Goal: Find contact information: Find contact information

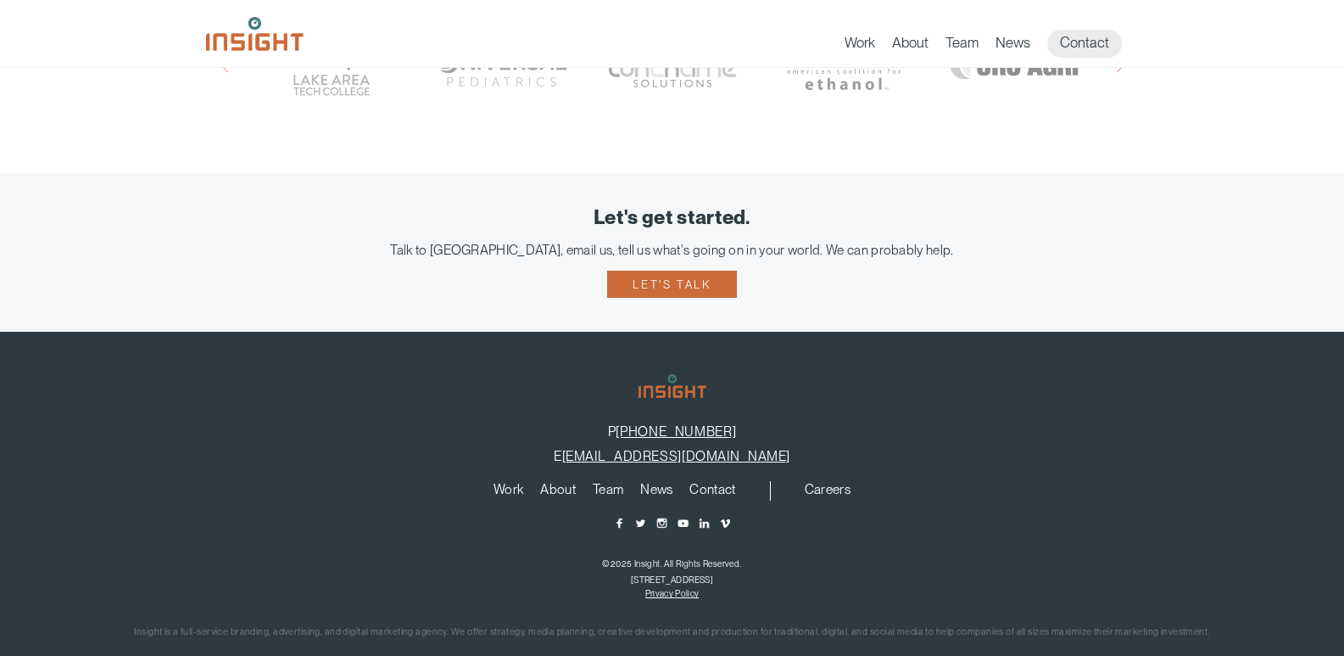
scroll to position [1215, 0]
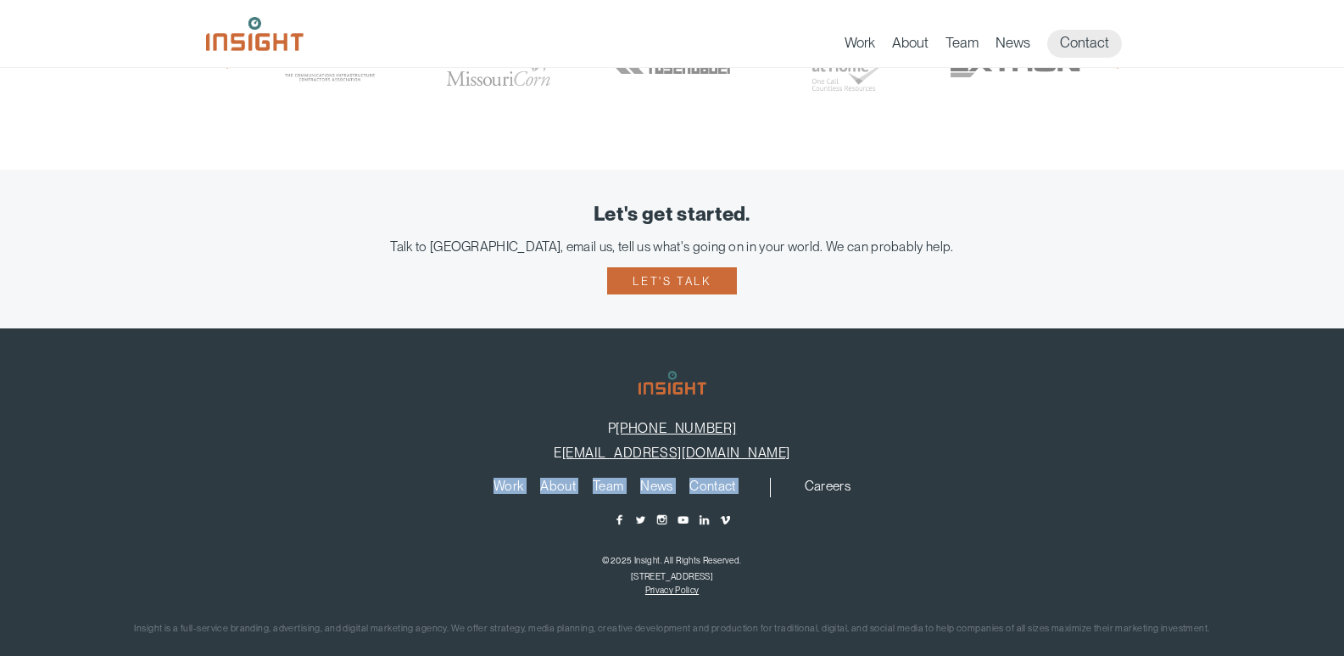
drag, startPoint x: 796, startPoint y: 436, endPoint x: 661, endPoint y: 438, distance: 134.9
click at [662, 442] on footer "P 605-275-0011 E info@insightmarketingdesign.com Work About Branding Creative S…" at bounding box center [672, 504] width 1344 height 352
click at [816, 420] on p "P 605-275-0011" at bounding box center [671, 428] width 1293 height 16
drag, startPoint x: 801, startPoint y: 403, endPoint x: 792, endPoint y: 421, distance: 19.7
click at [792, 421] on div "P 605-275-0011 E info@insightmarketingdesign.com" at bounding box center [671, 440] width 1293 height 41
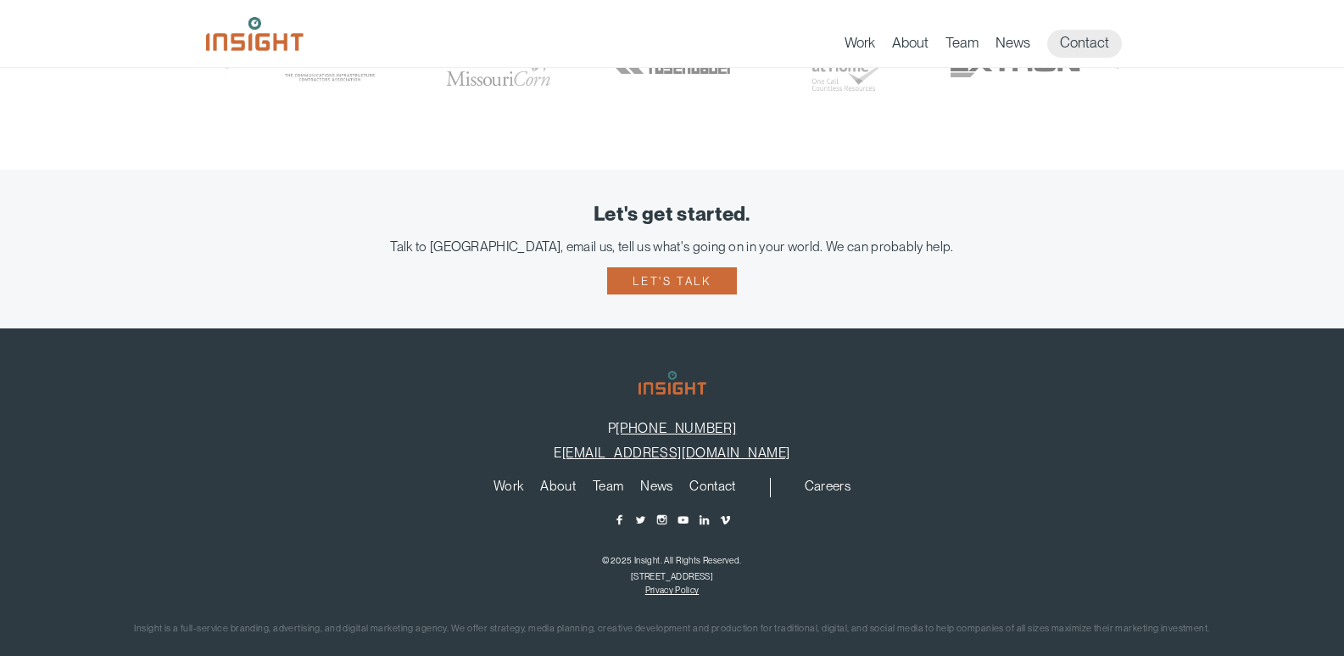
click at [847, 389] on footer "P 605-275-0011 E info@insightmarketingdesign.com Work About Branding Creative S…" at bounding box center [672, 504] width 1344 height 352
drag, startPoint x: 572, startPoint y: 407, endPoint x: 583, endPoint y: 433, distance: 27.7
click at [583, 433] on div "P 605-275-0011 E info@insightmarketingdesign.com" at bounding box center [671, 440] width 1293 height 41
click at [579, 376] on footer "P 605-275-0011 E info@insightmarketingdesign.com Work About Branding Creative S…" at bounding box center [672, 504] width 1344 height 352
drag, startPoint x: 594, startPoint y: 395, endPoint x: 778, endPoint y: 386, distance: 184.3
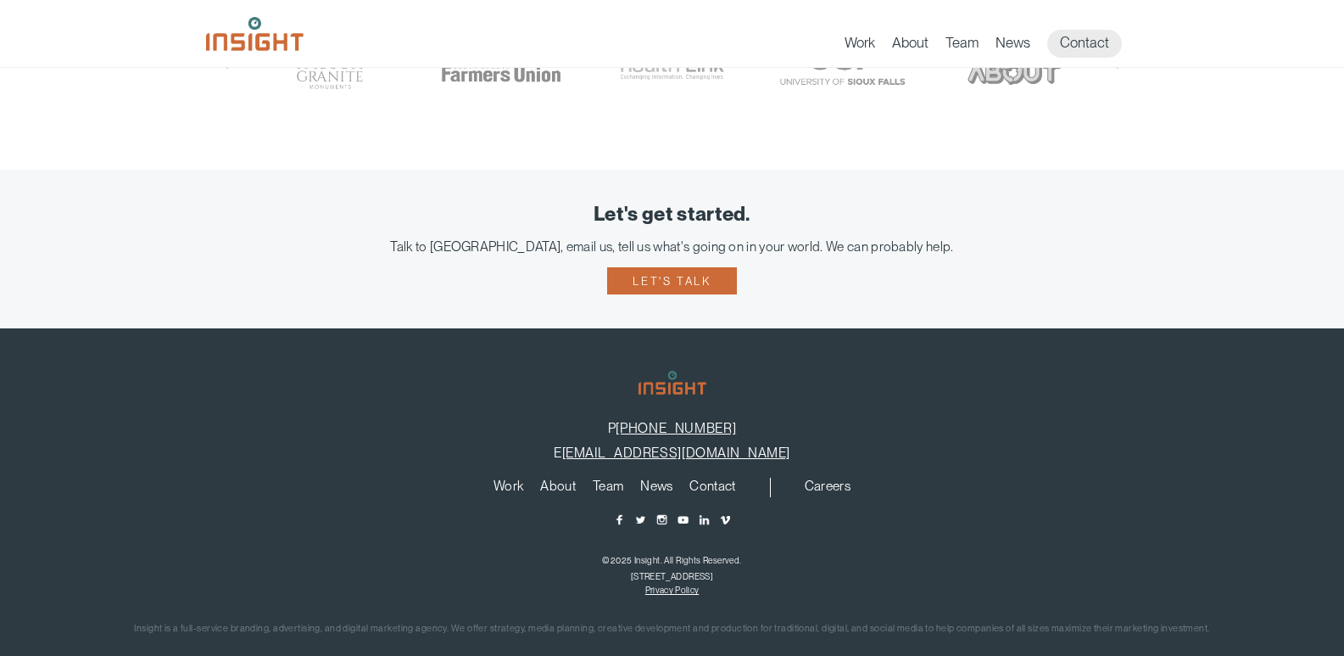
click at [819, 427] on div "P 605-275-0011 E info@insightmarketingdesign.com" at bounding box center [671, 440] width 1293 height 41
click at [804, 379] on footer "P 605-275-0011 E info@insightmarketingdesign.com Work About Branding Creative S…" at bounding box center [672, 504] width 1344 height 352
click at [828, 440] on footer "P 605-275-0011 E info@insightmarketingdesign.com Work About Branding Creative S…" at bounding box center [672, 504] width 1344 height 352
click at [1092, 34] on link "Contact" at bounding box center [1084, 44] width 75 height 28
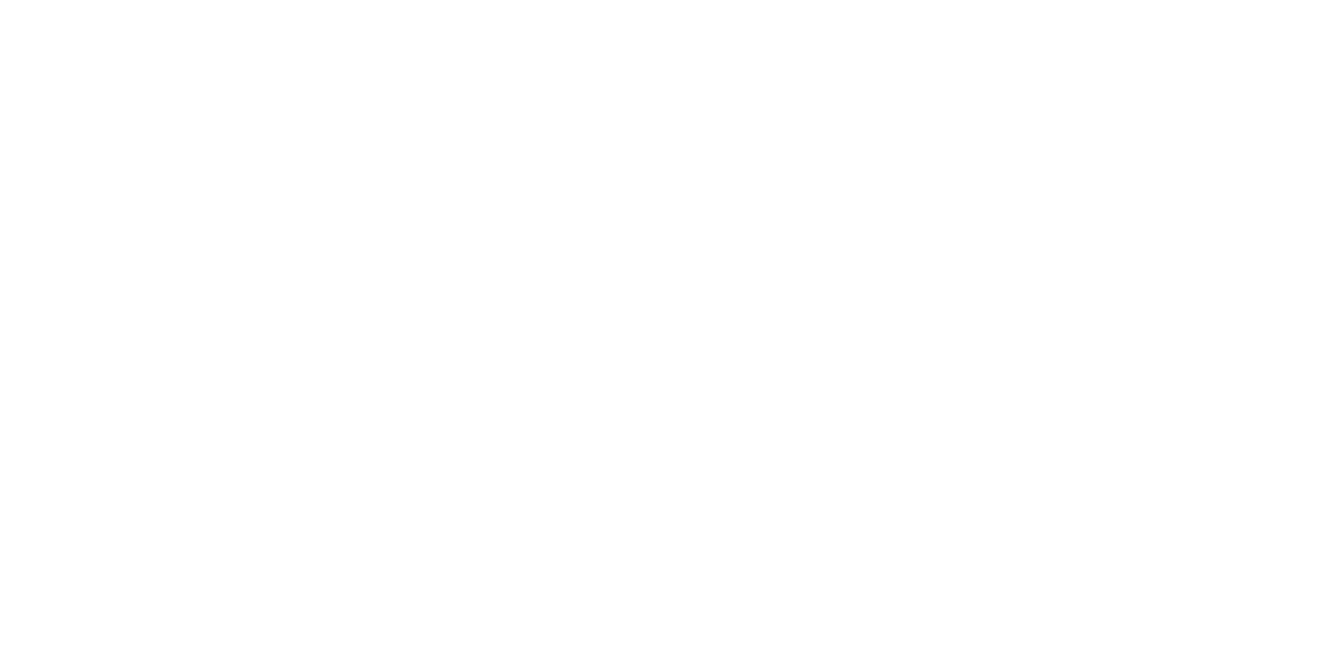
scroll to position [87, 0]
